Goal: Entertainment & Leisure: Consume media (video, audio)

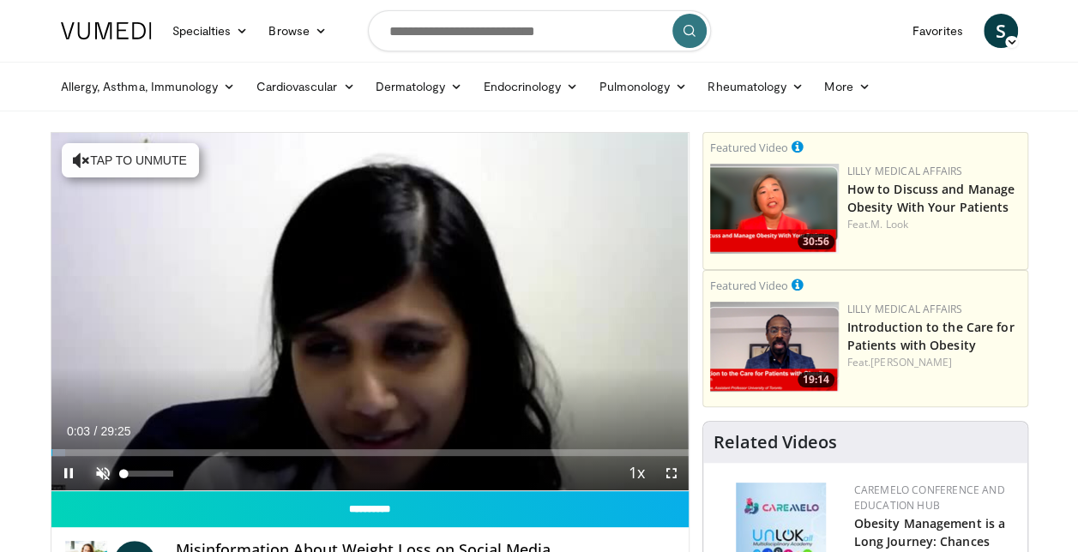
click at [99, 472] on span "Video Player" at bounding box center [103, 473] width 34 height 34
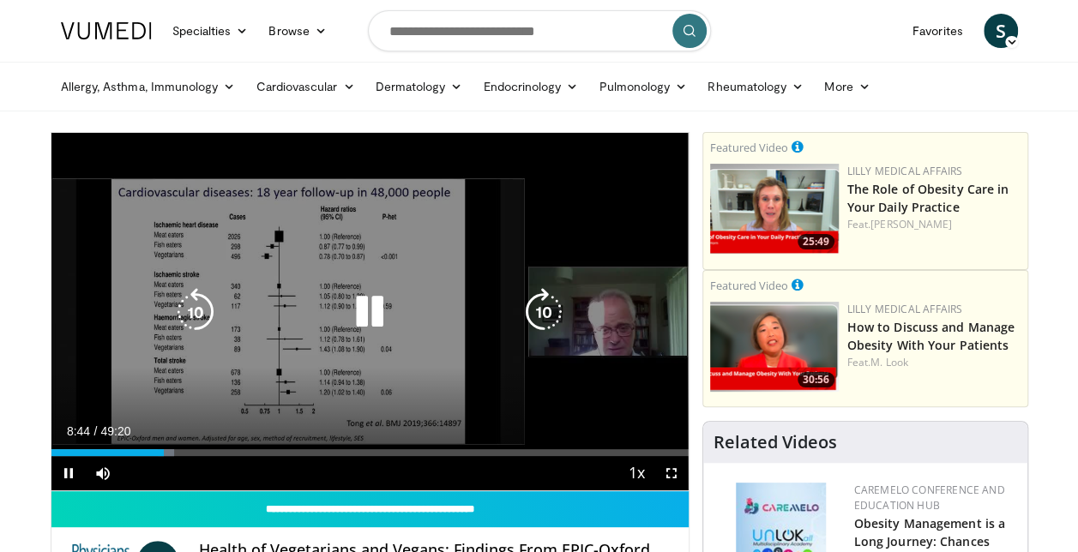
click at [480, 383] on div "10 seconds Tap to unmute" at bounding box center [369, 312] width 637 height 358
click at [358, 307] on icon "Video Player" at bounding box center [370, 312] width 48 height 48
click at [500, 232] on div "10 seconds Tap to unmute" at bounding box center [369, 312] width 637 height 358
click at [358, 310] on icon "Video Player" at bounding box center [370, 312] width 48 height 48
